Goal: Information Seeking & Learning: Compare options

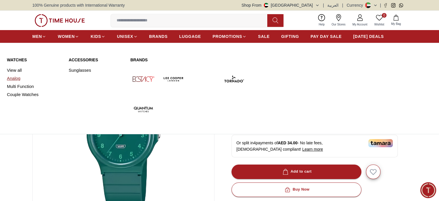
click at [15, 80] on link "Analog" at bounding box center [34, 78] width 55 height 8
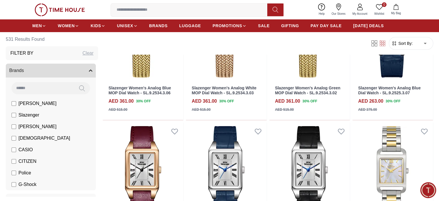
scroll to position [58, 0]
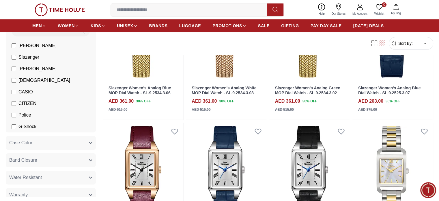
click at [52, 68] on span "[PERSON_NAME]" at bounding box center [37, 68] width 38 height 7
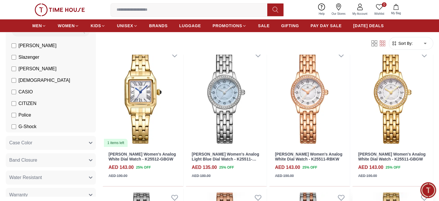
scroll to position [87, 0]
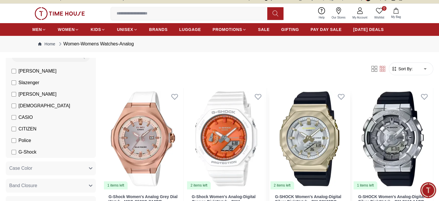
scroll to position [58, 0]
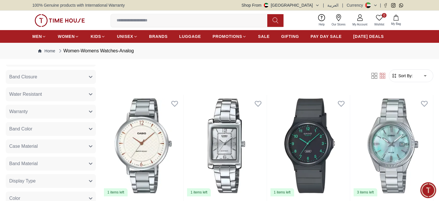
scroll to position [29, 0]
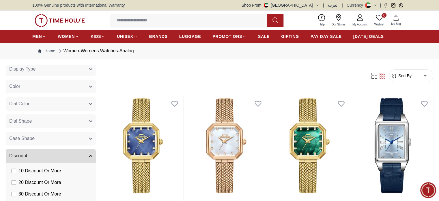
scroll to position [227, 0]
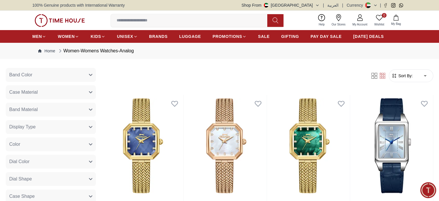
click at [38, 110] on span "Band Material" at bounding box center [23, 109] width 29 height 7
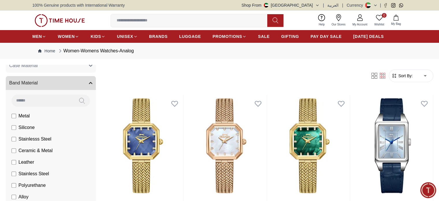
scroll to position [285, 0]
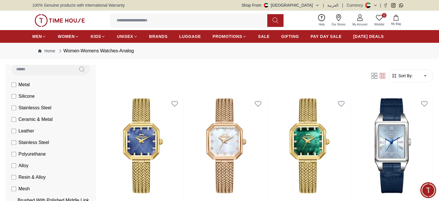
click at [35, 98] on span "Silicone" at bounding box center [26, 96] width 16 height 7
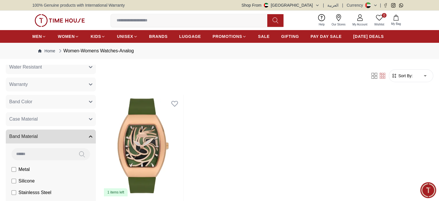
scroll to position [146, 0]
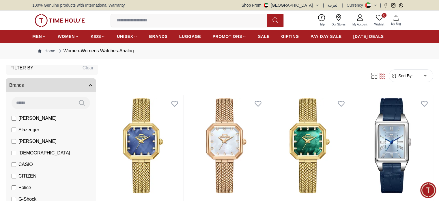
scroll to position [60, 0]
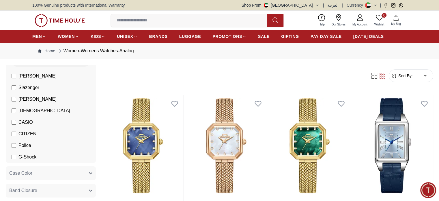
click at [37, 122] on li "CASIO" at bounding box center [52, 122] width 88 height 12
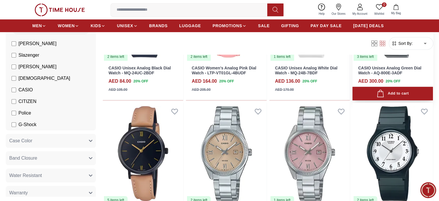
scroll to position [289, 0]
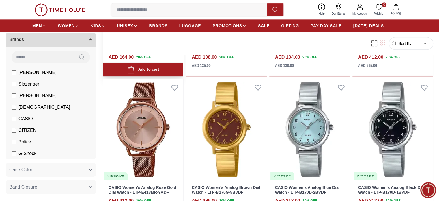
scroll to position [780, 0]
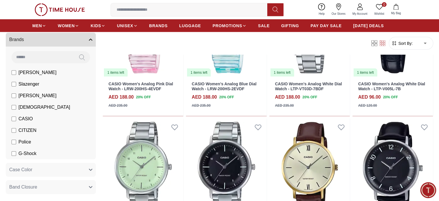
scroll to position [1300, 0]
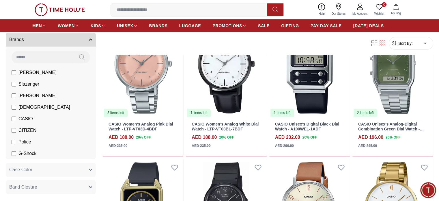
scroll to position [1704, 0]
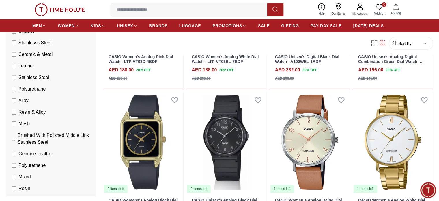
scroll to position [1646, 0]
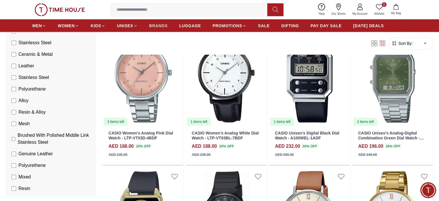
click at [163, 27] on span "BRANDS" at bounding box center [158, 26] width 18 height 6
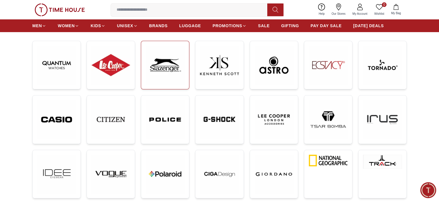
scroll to position [86, 0]
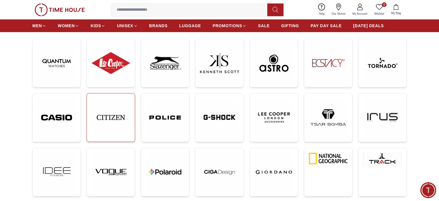
click at [117, 121] on img at bounding box center [111, 117] width 39 height 39
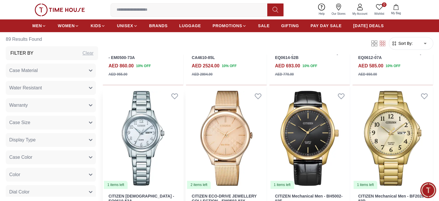
scroll to position [289, 0]
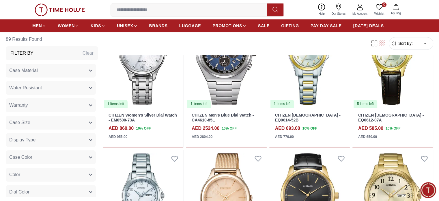
click at [397, 45] on span "Sort By:" at bounding box center [405, 43] width 16 height 6
click at [397, 42] on span "Sort By:" at bounding box center [405, 43] width 16 height 6
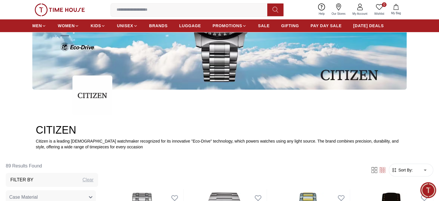
scroll to position [144, 0]
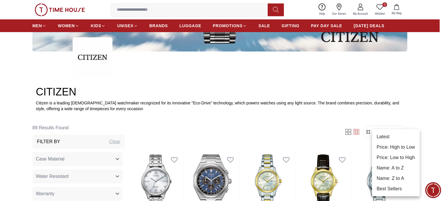
click at [398, 157] on li "Price: Low to High" at bounding box center [396, 157] width 48 height 10
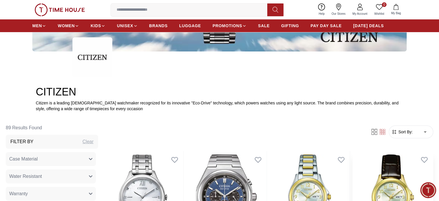
type input "*"
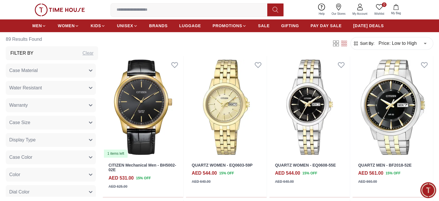
scroll to position [433, 0]
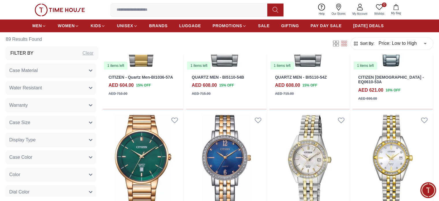
scroll to position [1069, 0]
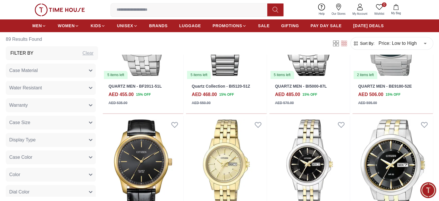
scroll to position [173, 0]
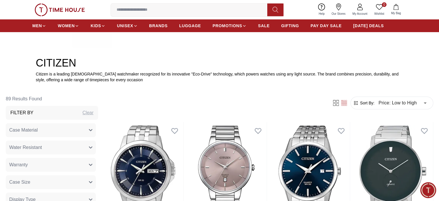
click at [65, 113] on div "Filter By Clear" at bounding box center [52, 113] width 92 height 14
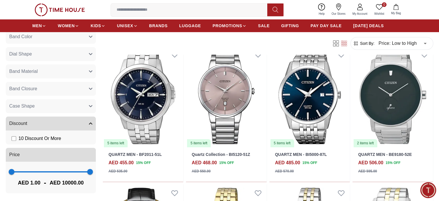
scroll to position [318, 0]
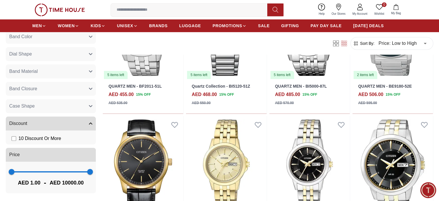
click at [92, 122] on icon "button" at bounding box center [90, 123] width 3 height 3
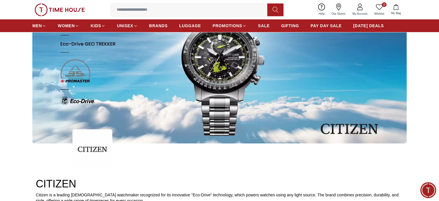
scroll to position [0, 0]
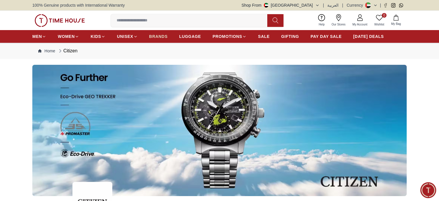
click at [155, 36] on span "BRANDS" at bounding box center [158, 37] width 18 height 6
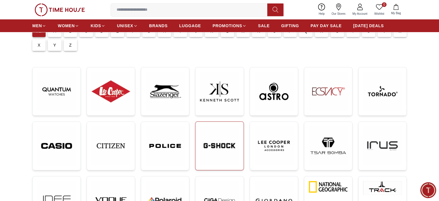
scroll to position [116, 0]
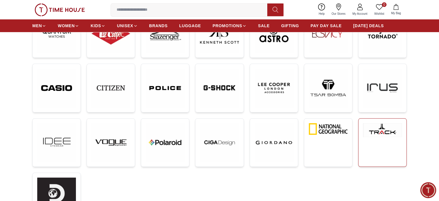
click at [368, 136] on img at bounding box center [382, 130] width 39 height 14
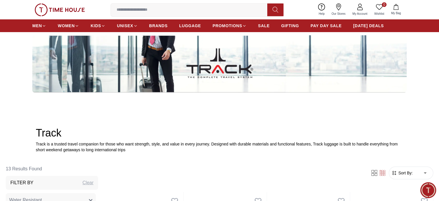
scroll to position [29, 0]
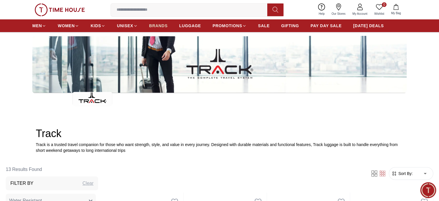
click at [164, 26] on span "BRANDS" at bounding box center [158, 26] width 18 height 6
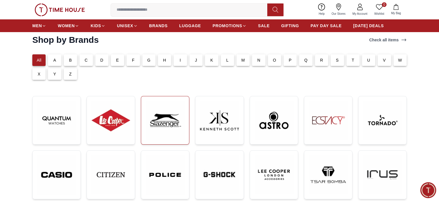
scroll to position [87, 0]
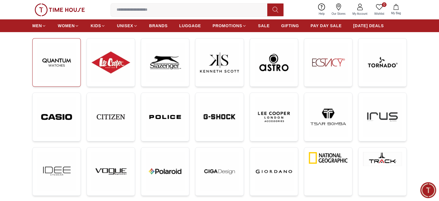
click at [62, 69] on img at bounding box center [56, 62] width 39 height 39
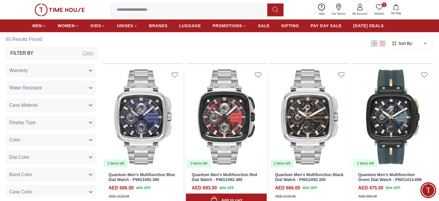
scroll to position [578, 0]
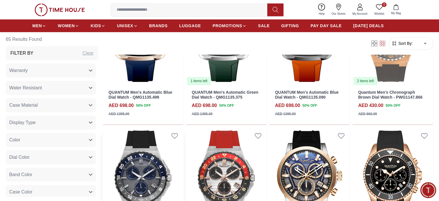
scroll to position [289, 0]
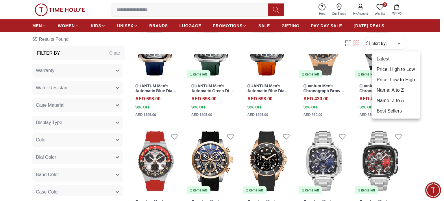
click at [396, 80] on li "Price: Low to High" at bounding box center [396, 80] width 48 height 10
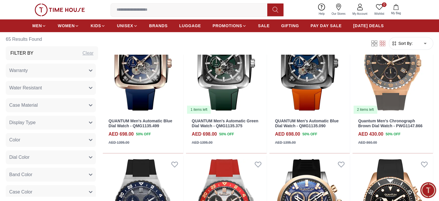
type input "*"
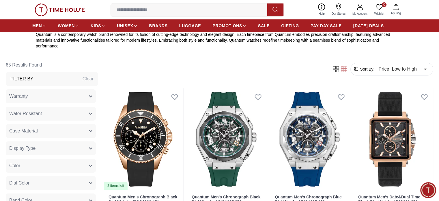
scroll to position [260, 0]
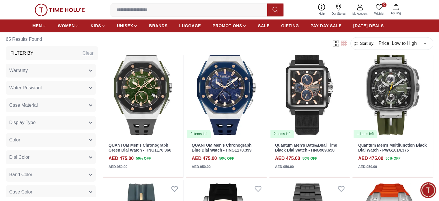
scroll to position [953, 0]
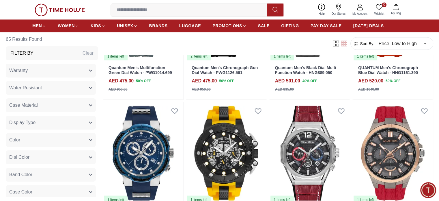
scroll to position [1098, 0]
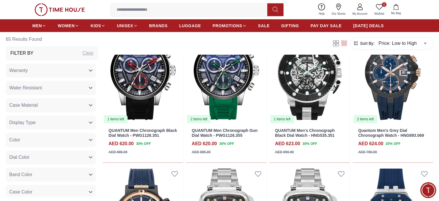
scroll to position [1415, 0]
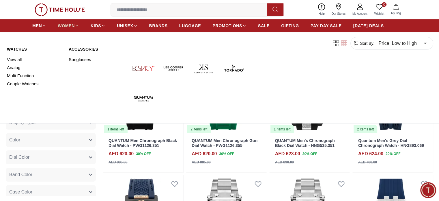
click at [63, 27] on span "WOMEN" at bounding box center [66, 26] width 17 height 6
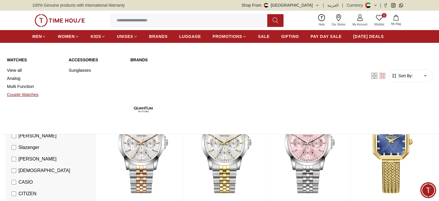
click at [23, 94] on link "Couple Watches" at bounding box center [34, 94] width 55 height 8
